Goal: Task Accomplishment & Management: Manage account settings

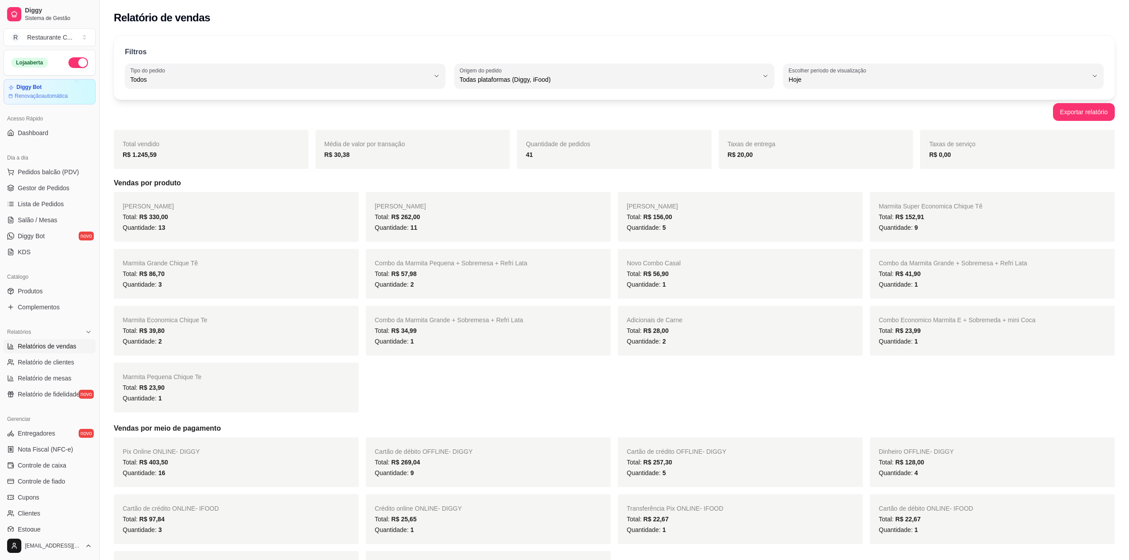
select select "ALL"
select select "0"
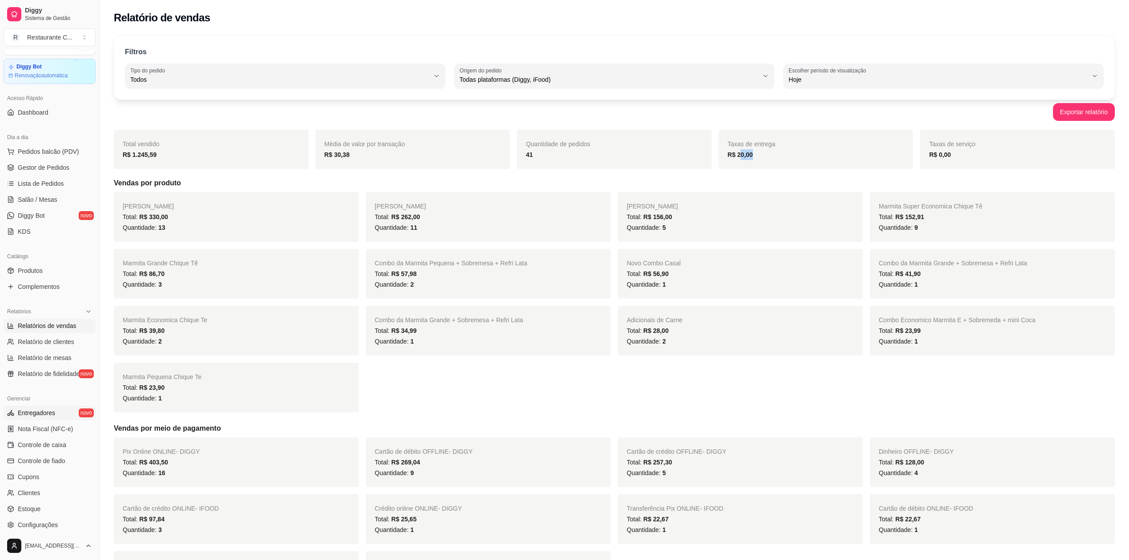
scroll to position [80, 0]
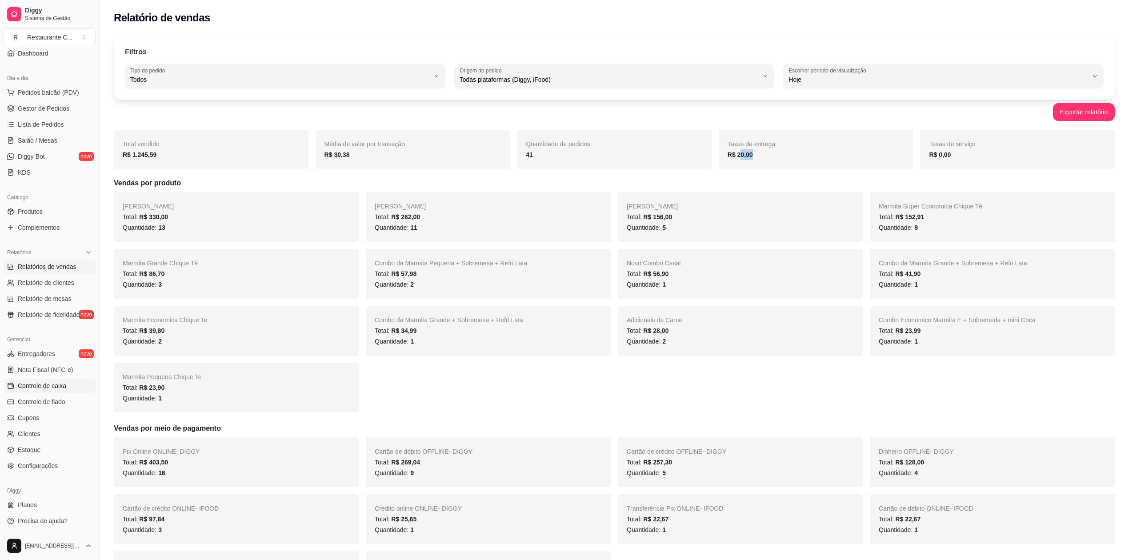
click at [45, 390] on link "Controle de caixa" at bounding box center [50, 386] width 92 height 14
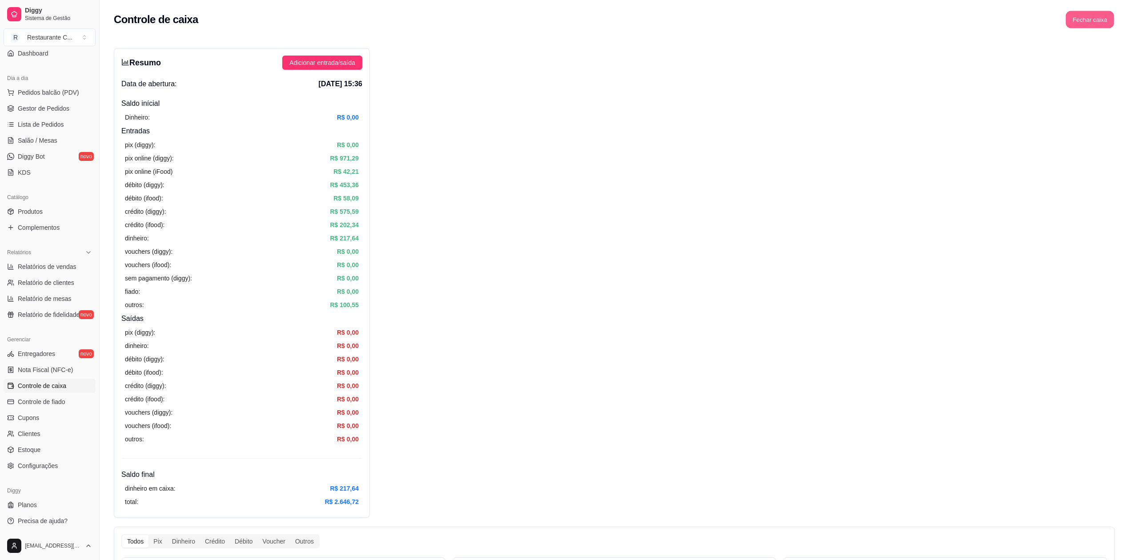
click at [1088, 20] on button "Fechar caixa" at bounding box center [1090, 19] width 48 height 17
click at [1112, 74] on span "Sim" at bounding box center [1115, 79] width 11 height 10
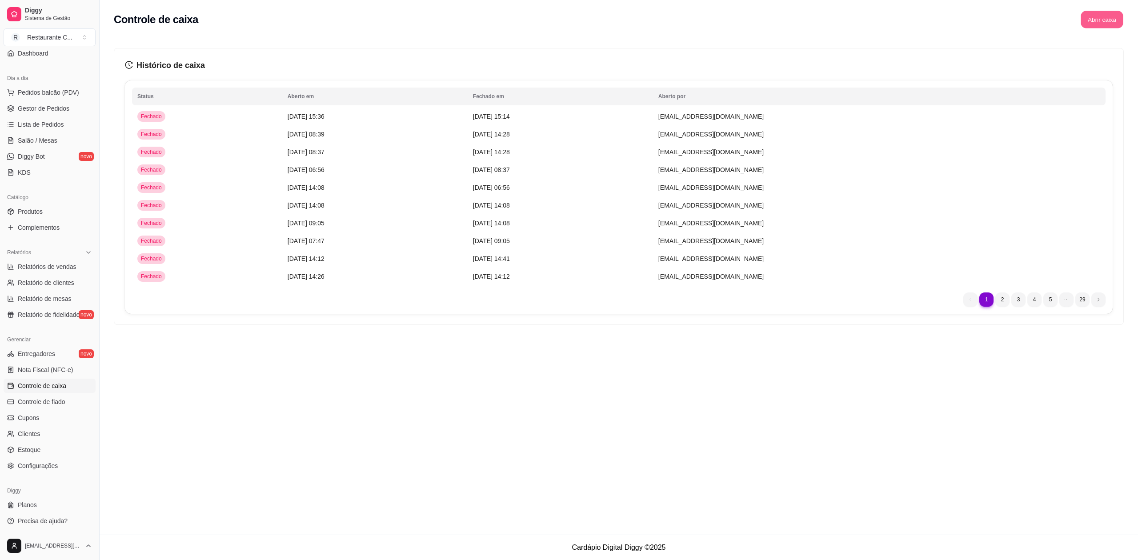
click at [1096, 16] on button "Abrir caixa" at bounding box center [1102, 19] width 42 height 17
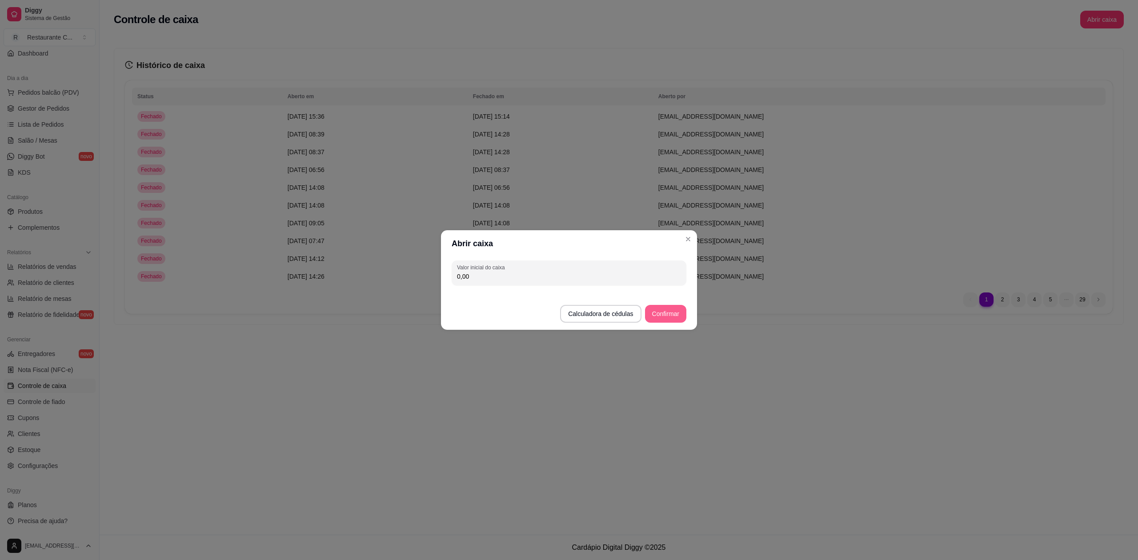
click at [666, 312] on button "Confirmar" at bounding box center [665, 314] width 41 height 18
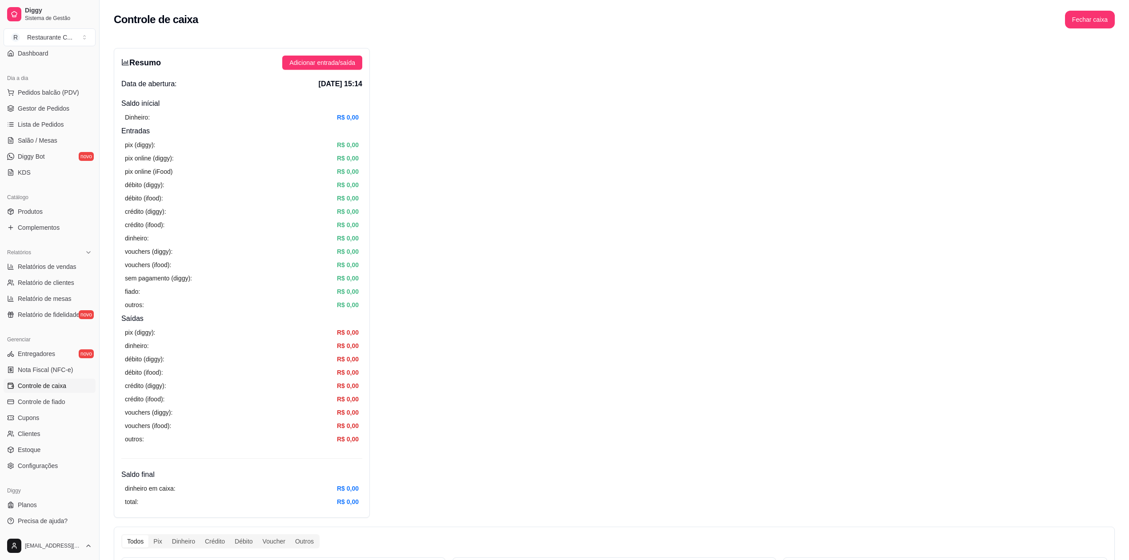
click at [1106, 327] on div "Resumo Adicionar entrada/saída Data de abertura: [DATE] 15:14 Saldo inícial Din…" at bounding box center [614, 526] width 1001 height 957
